Goal: Information Seeking & Learning: Check status

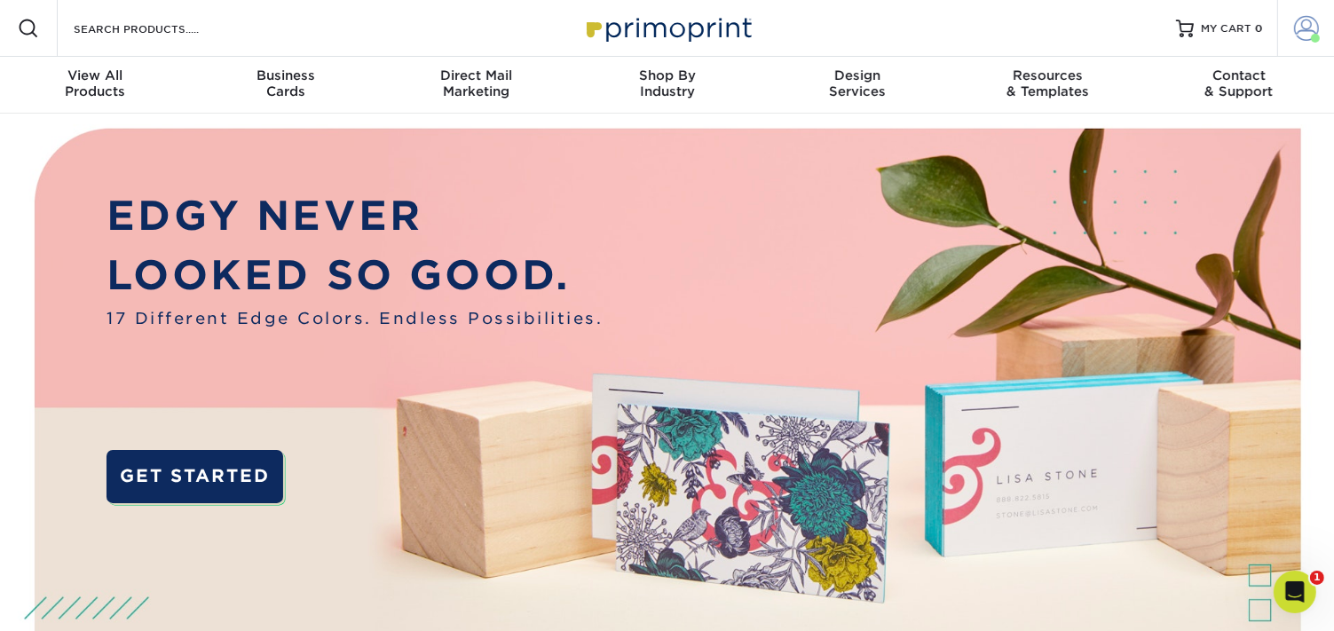
click at [1307, 28] on span at bounding box center [1307, 28] width 25 height 25
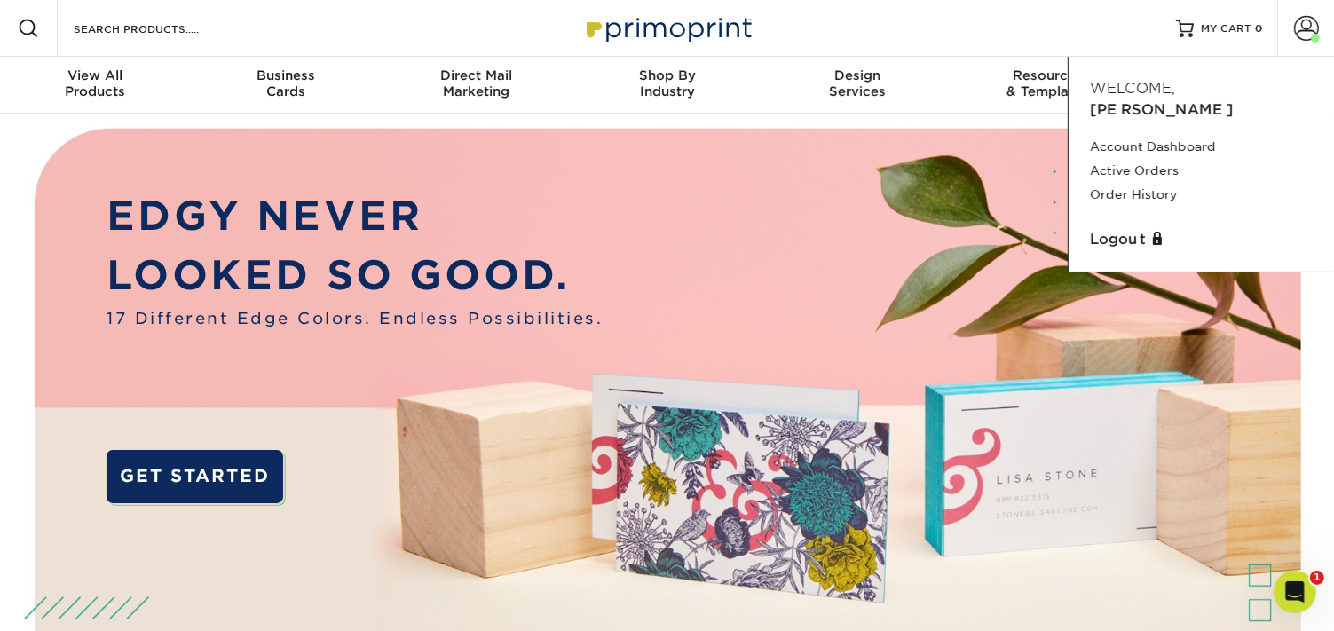
click at [703, 178] on img at bounding box center [667, 444] width 1321 height 661
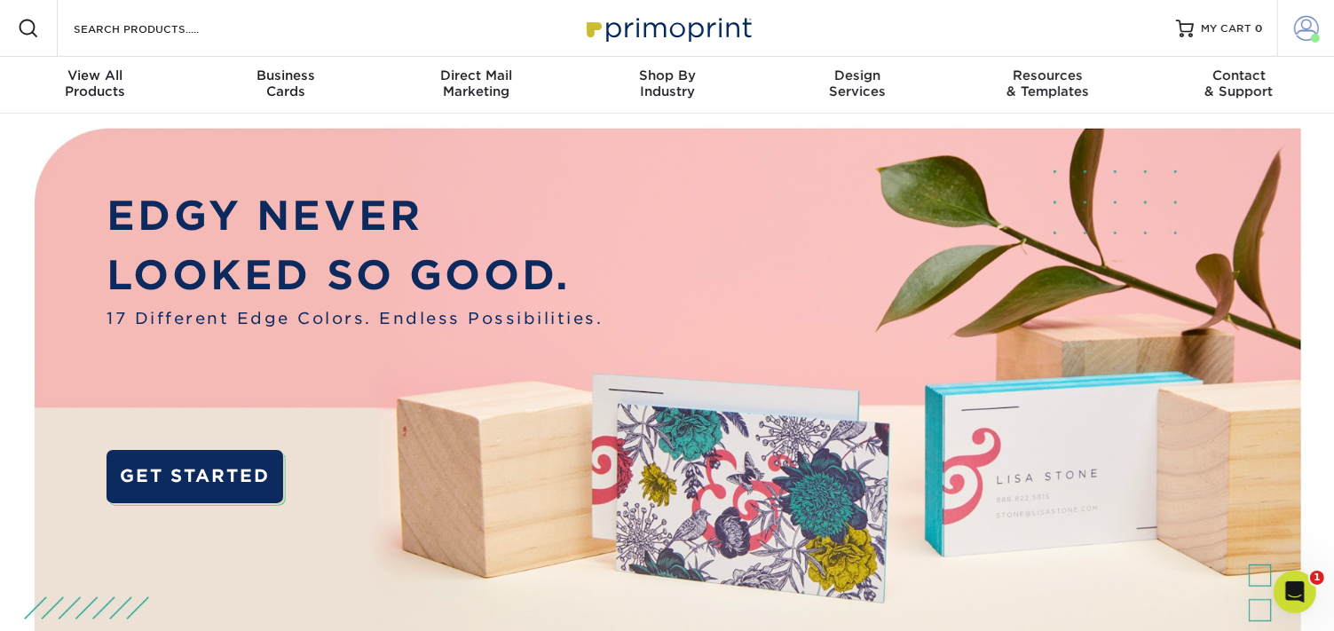
click at [1306, 26] on span at bounding box center [1307, 28] width 25 height 25
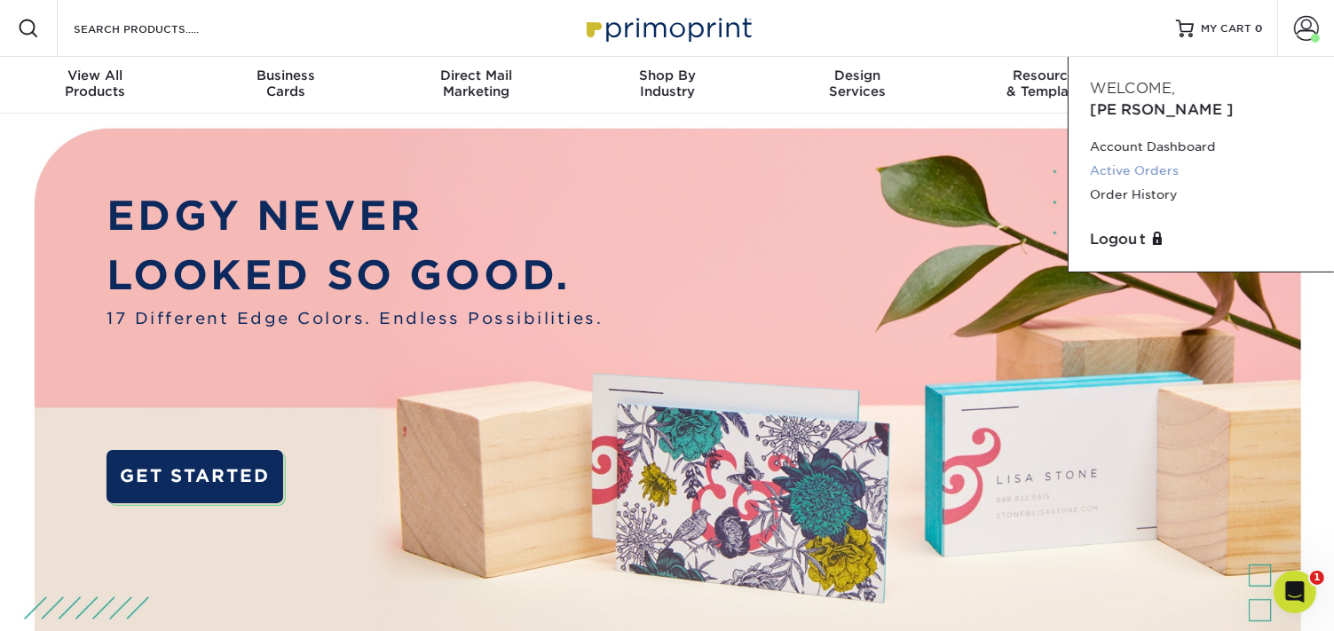
click at [1160, 159] on link "Active Orders" at bounding box center [1201, 171] width 223 height 24
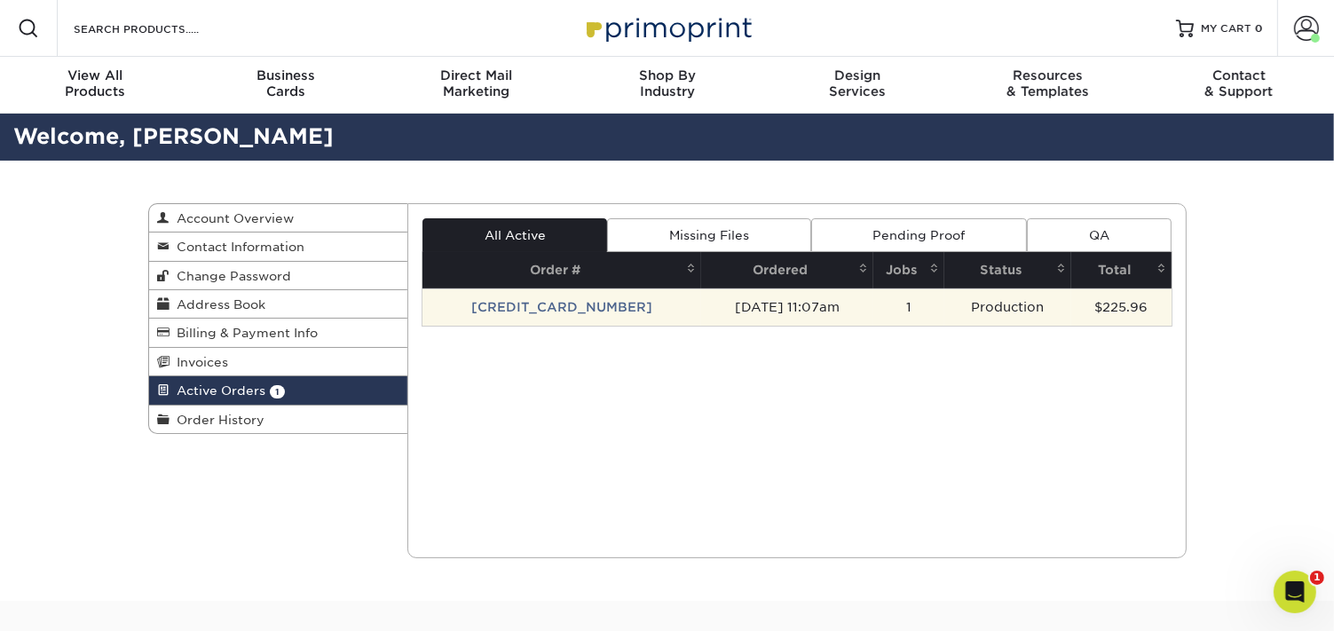
click at [588, 308] on td "[CREDIT_CARD_NUMBER]" at bounding box center [562, 307] width 279 height 37
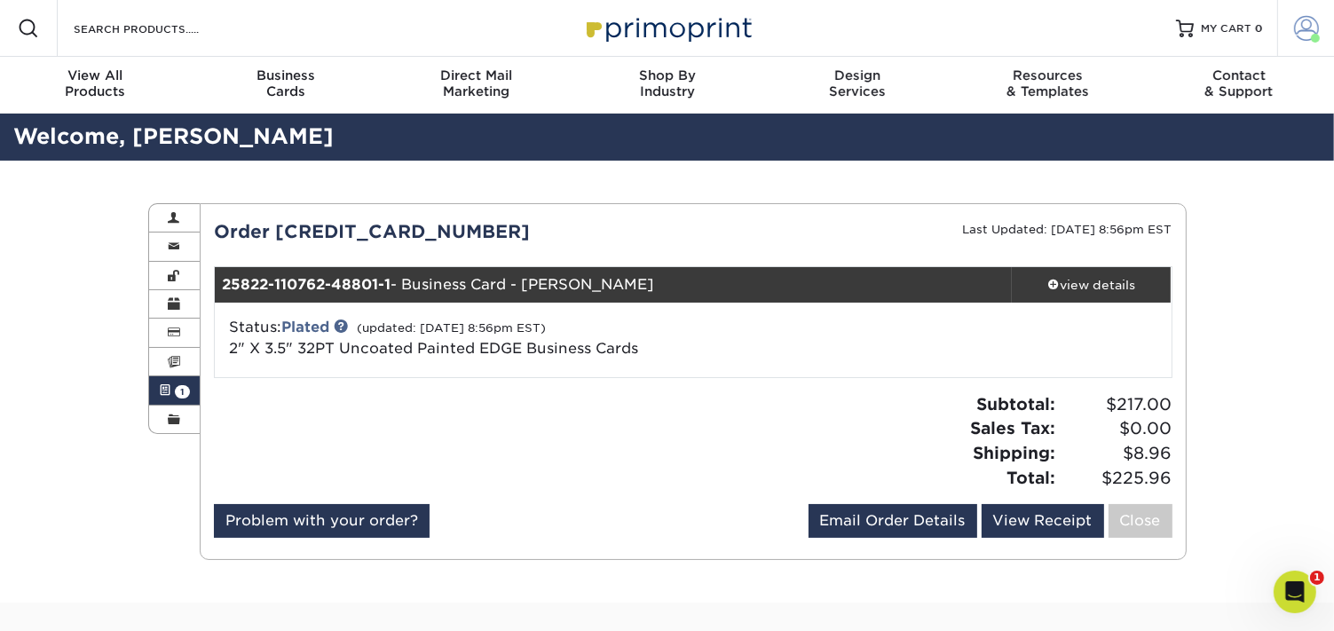
click at [1310, 31] on span at bounding box center [1307, 28] width 25 height 25
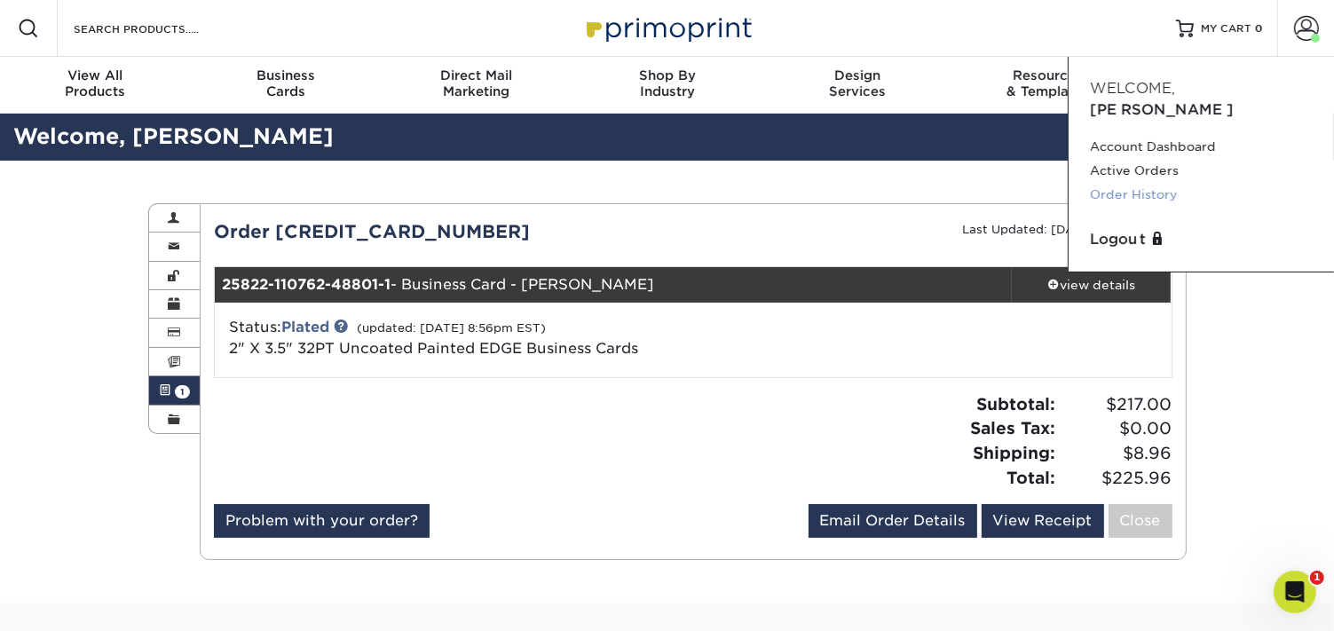
click at [1147, 183] on link "Order History" at bounding box center [1201, 195] width 223 height 24
click at [1135, 183] on link "Order History" at bounding box center [1201, 195] width 223 height 24
click at [1156, 183] on link "Order History" at bounding box center [1201, 195] width 223 height 24
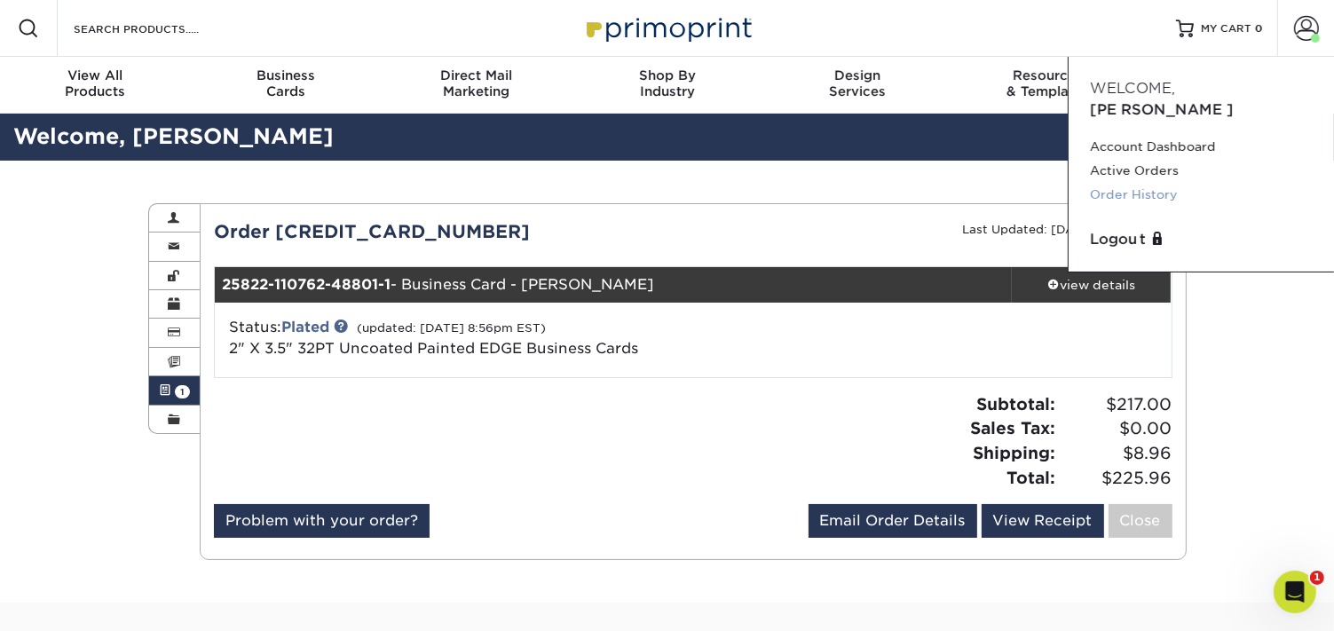
click at [1156, 183] on link "Order History" at bounding box center [1201, 195] width 223 height 24
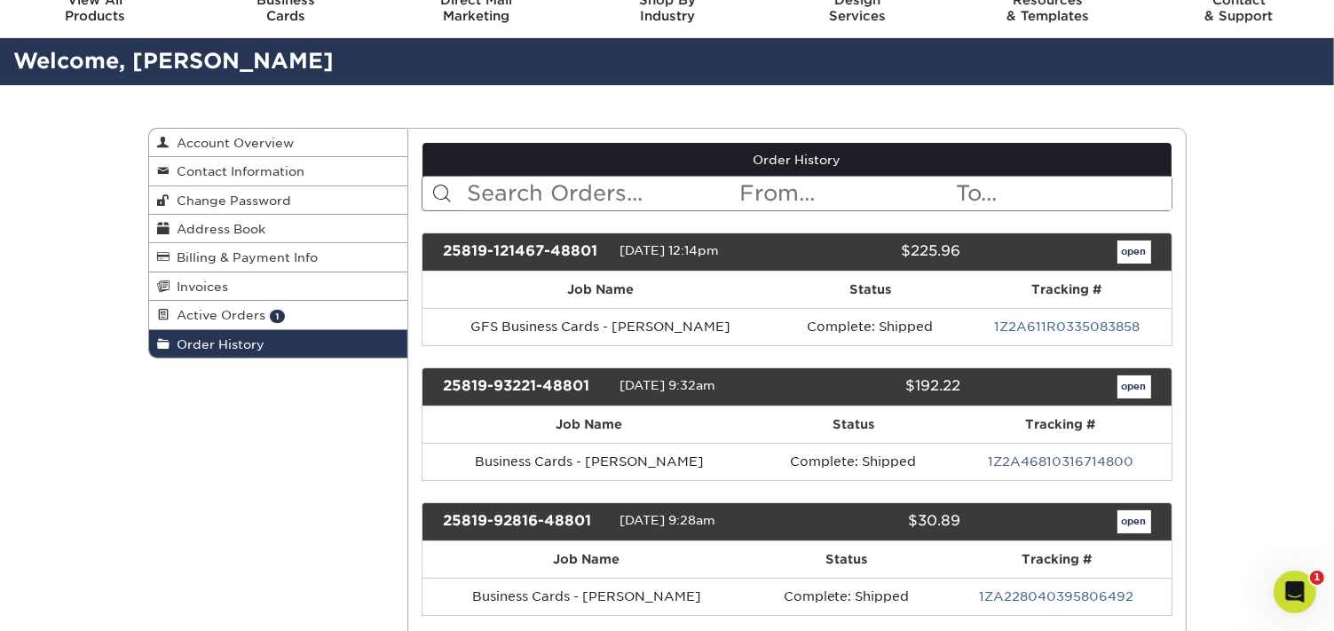
scroll to position [80, 0]
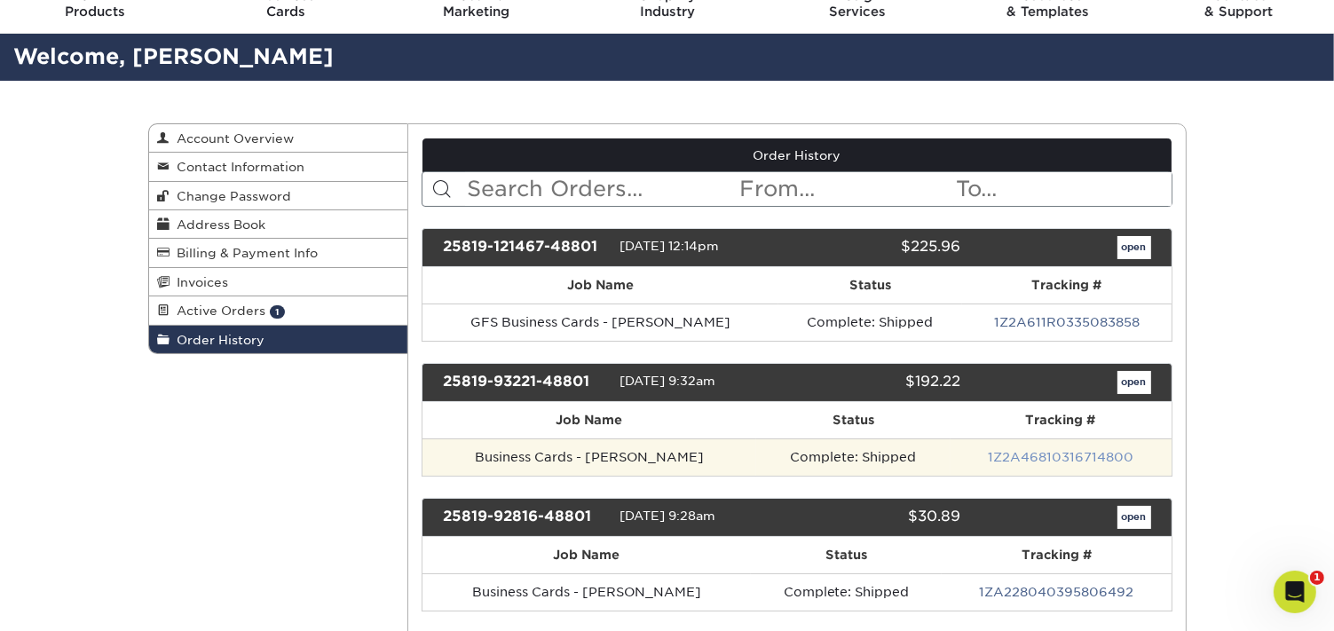
click at [1035, 453] on link "1Z2A46810316714800" at bounding box center [1061, 457] width 146 height 14
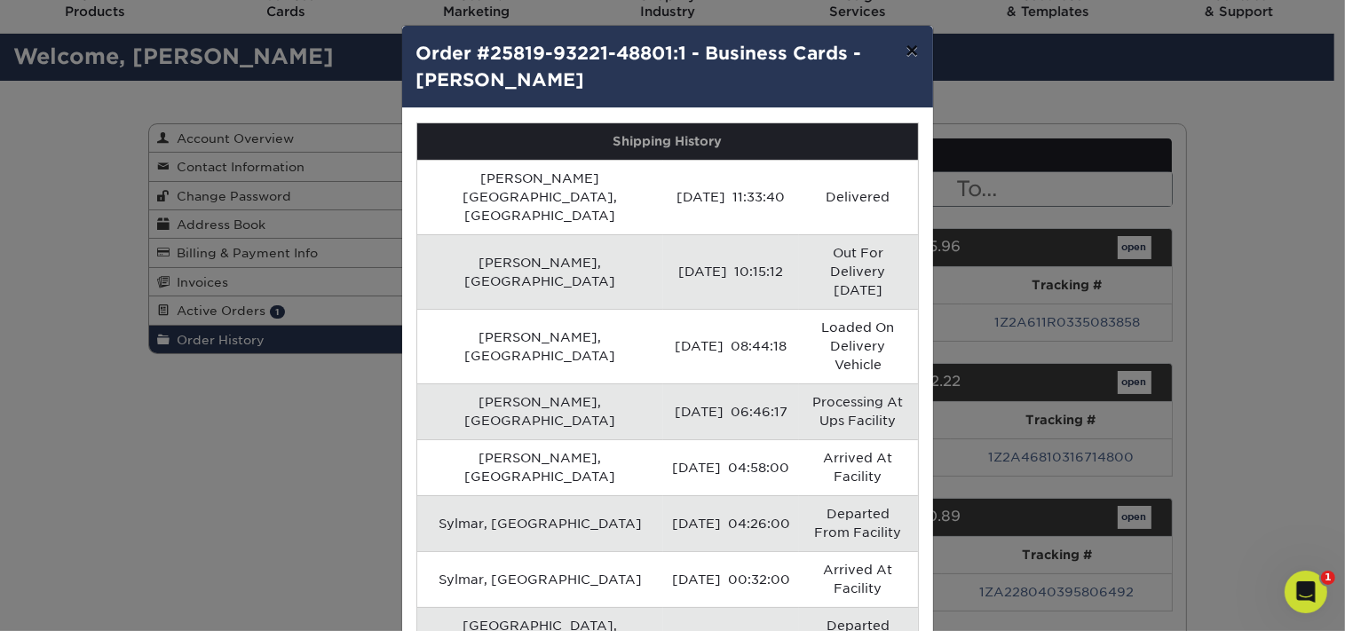
click at [909, 51] on button "×" at bounding box center [911, 51] width 41 height 50
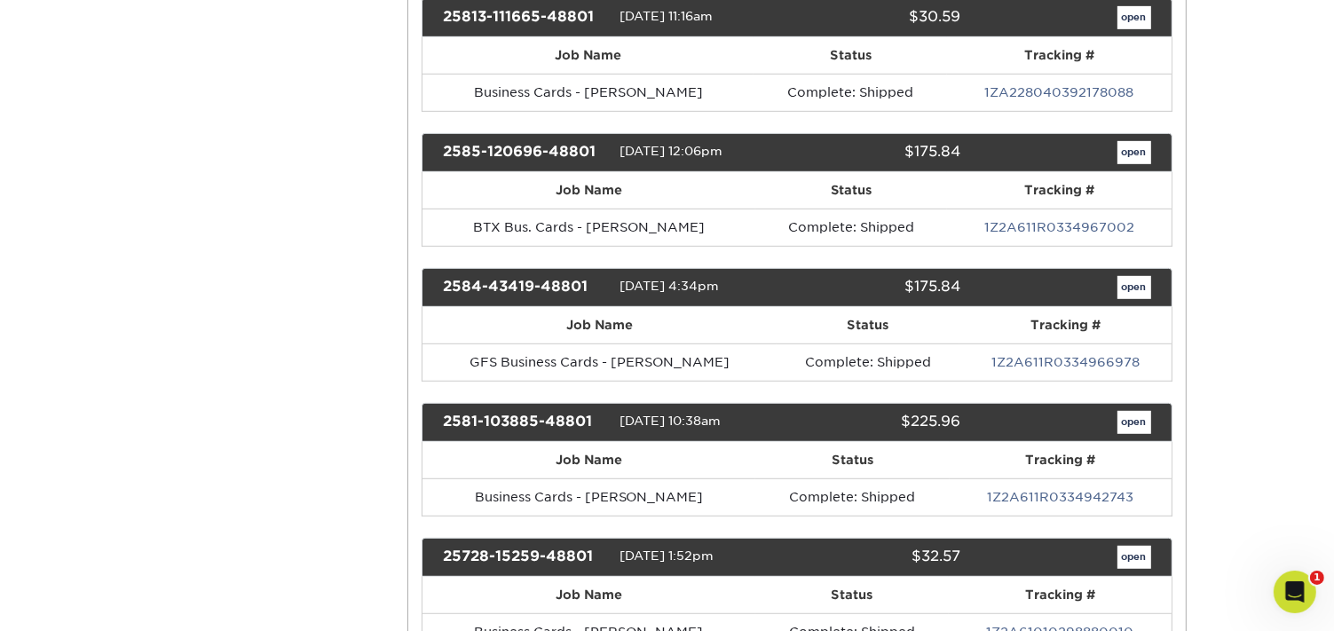
scroll to position [985, 0]
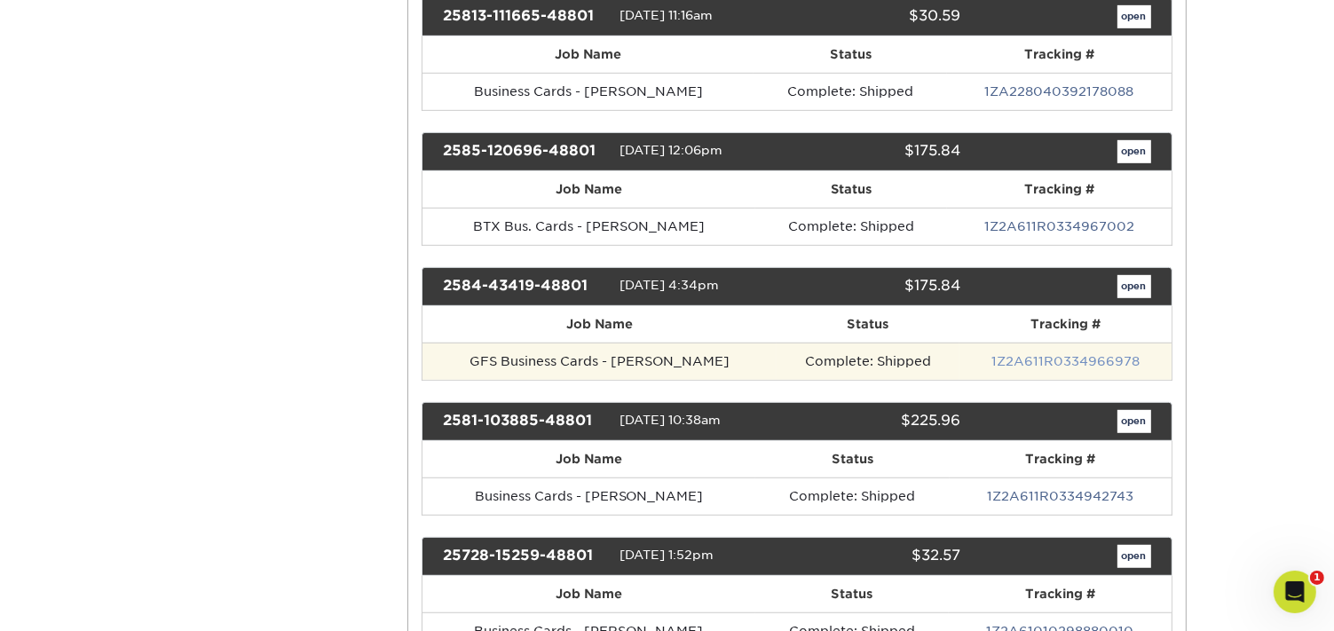
click at [1045, 354] on link "1Z2A611R0334966978" at bounding box center [1066, 361] width 148 height 14
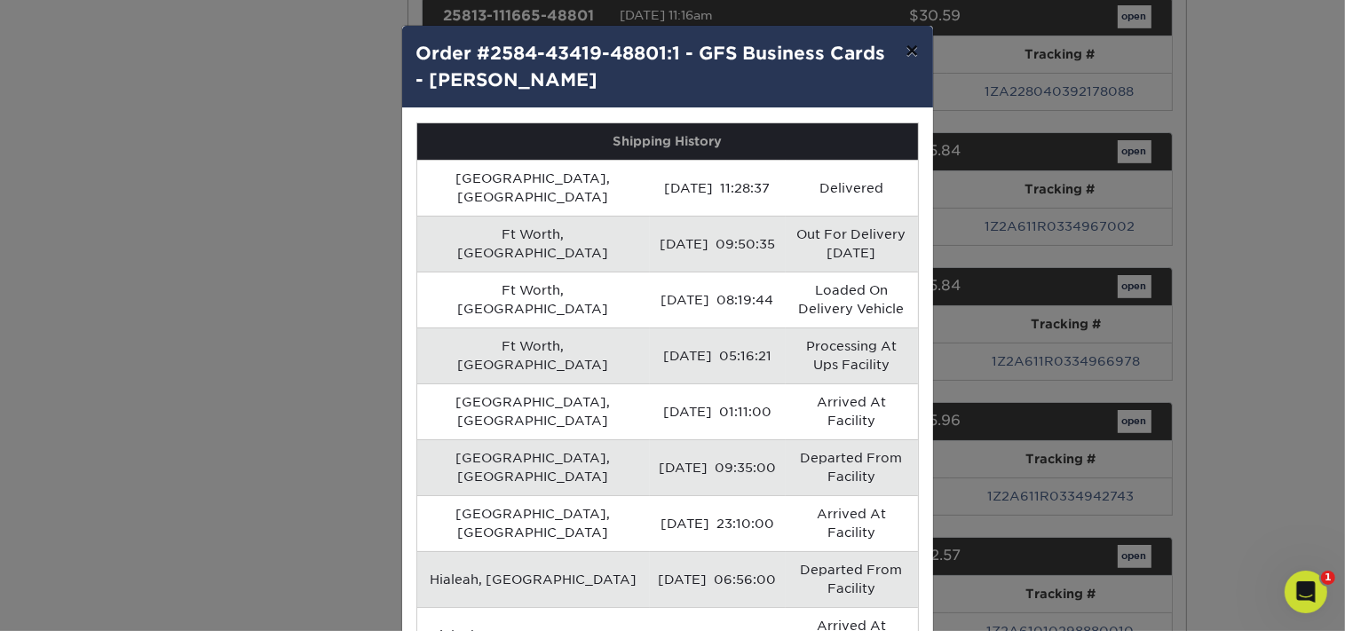
click at [907, 53] on button "×" at bounding box center [911, 51] width 41 height 50
